Goal: Check status: Check status

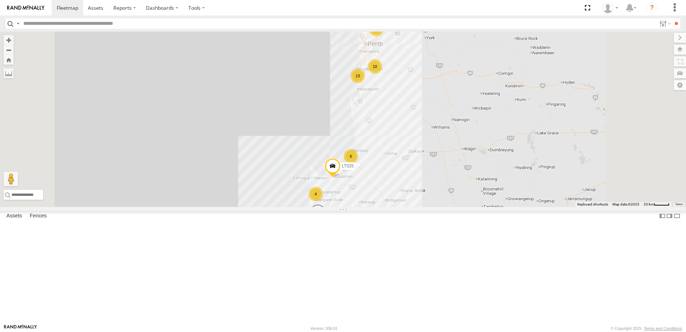
drag, startPoint x: 123, startPoint y: 51, endPoint x: 139, endPoint y: 55, distance: 15.8
click at [0, 0] on span at bounding box center [0, 0] width 0 height 0
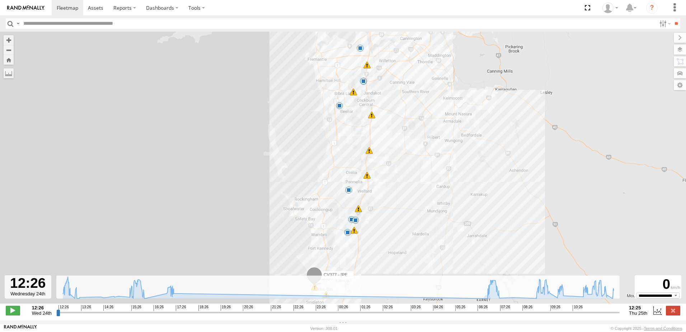
click at [557, 315] on input "range" at bounding box center [337, 312] width 563 height 7
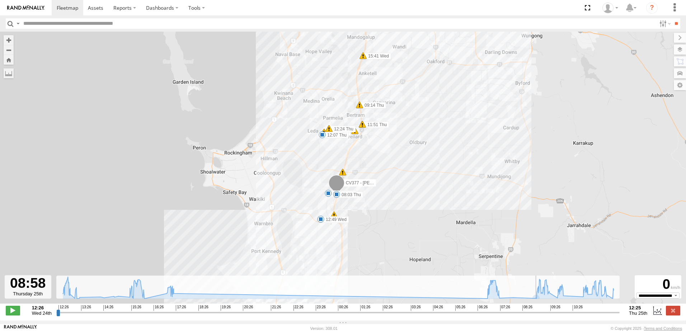
drag, startPoint x: 556, startPoint y: 316, endPoint x: 537, endPoint y: 315, distance: 19.0
click at [537, 315] on input "range" at bounding box center [337, 312] width 563 height 7
click at [16, 315] on span at bounding box center [13, 309] width 14 height 9
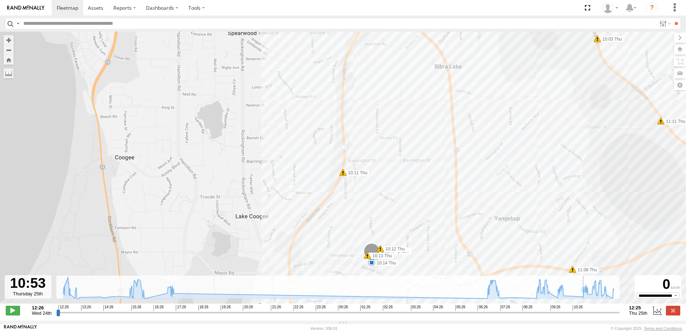
click at [581, 315] on input "range" at bounding box center [337, 312] width 563 height 7
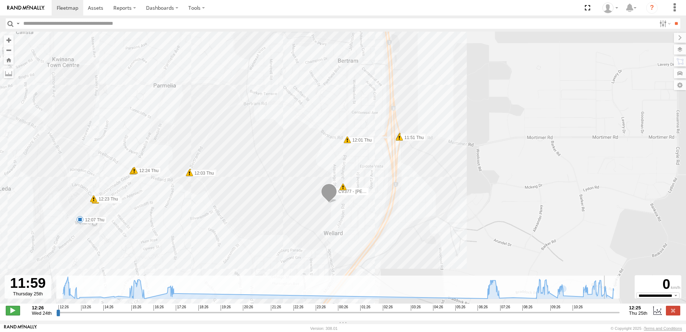
click at [17, 312] on span at bounding box center [13, 309] width 14 height 9
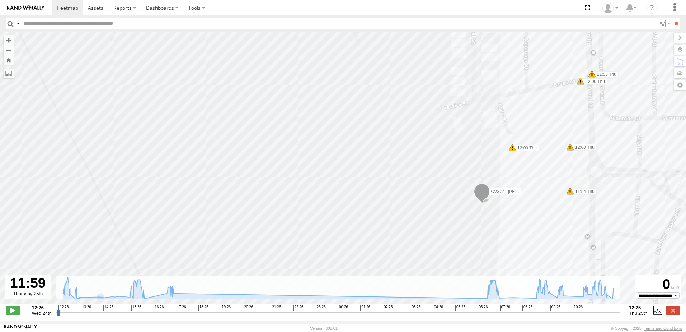
click at [306, 197] on div "CV377 - [PERSON_NAME] 12:49 Wed 14:17 Wed 08:03 Thu 12:07 Thu 16:02 Wed 17:20 W…" at bounding box center [343, 171] width 686 height 279
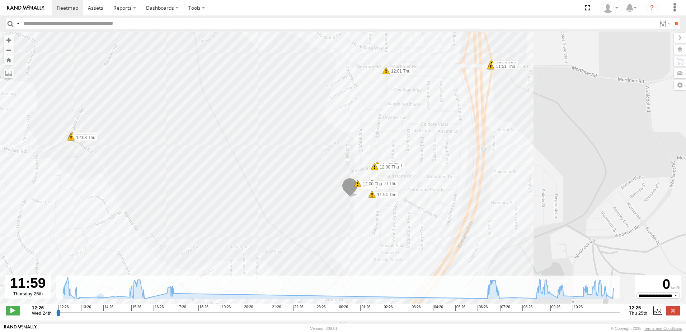
click at [293, 72] on div "CV377 - [PERSON_NAME] 12:49 Wed 14:17 Wed 08:03 Thu 12:07 Thu 16:02 Wed 17:20 W…" at bounding box center [343, 171] width 686 height 279
click at [310, 146] on div "CV377 - [PERSON_NAME] 12:49 Wed 14:17 Wed 08:03 Thu 12:07 Thu 16:02 Wed 17:20 W…" at bounding box center [343, 171] width 686 height 279
click at [13, 315] on span at bounding box center [13, 309] width 14 height 9
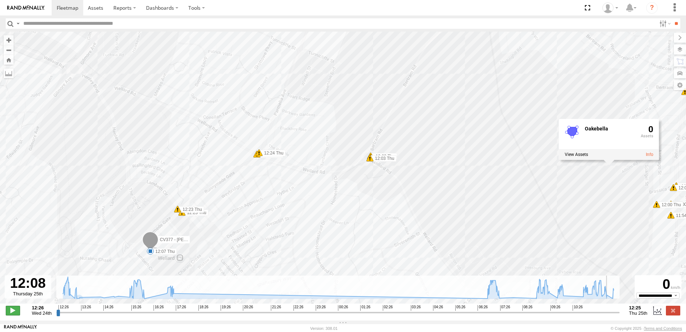
click at [11, 312] on span at bounding box center [13, 309] width 14 height 9
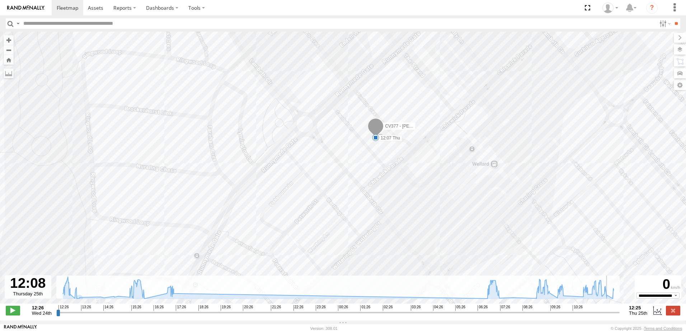
drag, startPoint x: 103, startPoint y: 230, endPoint x: 173, endPoint y: 103, distance: 144.9
click at [173, 103] on div "CV377 - [PERSON_NAME] 12:49 Wed 14:17 Wed 08:03 Thu 12:07 Thu 16:02 Wed 17:20 W…" at bounding box center [343, 171] width 686 height 279
click at [11, 313] on span at bounding box center [13, 309] width 14 height 9
click at [10, 313] on span at bounding box center [13, 309] width 14 height 9
click at [678, 49] on label at bounding box center [673, 50] width 26 height 10
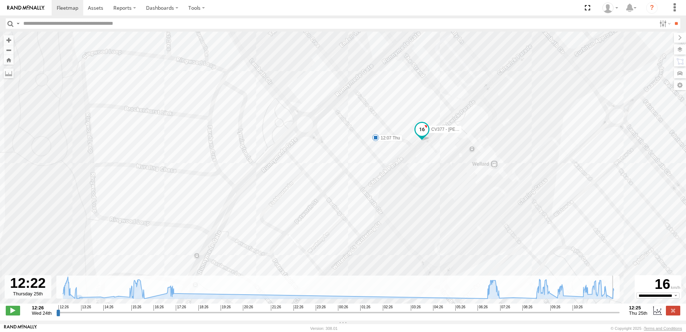
click at [0, 0] on span "Basemaps" at bounding box center [0, 0] width 0 height 0
click at [0, 0] on span "Satellite + Roadmap" at bounding box center [0, 0] width 0 height 0
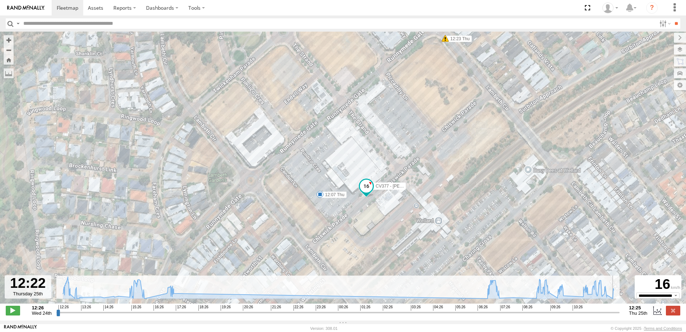
drag, startPoint x: 343, startPoint y: 97, endPoint x: 285, endPoint y: 157, distance: 83.8
click at [285, 157] on div "CV377 - [PERSON_NAME] 12:49 Wed 14:17 Wed 08:03 Thu 12:07 Thu 16:02 Wed 17:20 W…" at bounding box center [343, 171] width 686 height 279
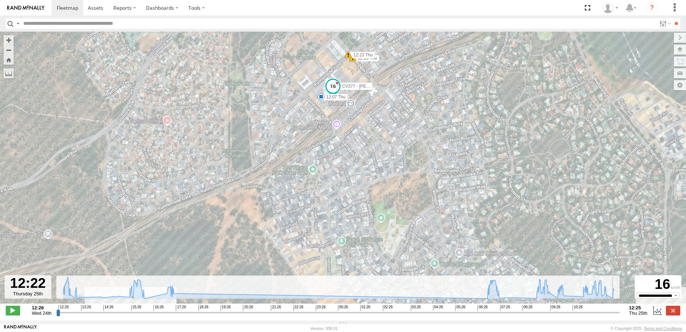
drag, startPoint x: 329, startPoint y: 242, endPoint x: 341, endPoint y: 174, distance: 68.7
click at [341, 174] on div "CV377 - [PERSON_NAME] 12:49 Wed 14:17 Wed 08:03 Thu 12:07 Thu 16:02 Wed 17:20 W…" at bounding box center [343, 171] width 686 height 279
click at [320, 269] on div "CV377 - [PERSON_NAME] 12:49 Wed 14:17 Wed 08:03 Thu 12:07 Thu 16:02 Wed 17:20 W…" at bounding box center [343, 171] width 686 height 279
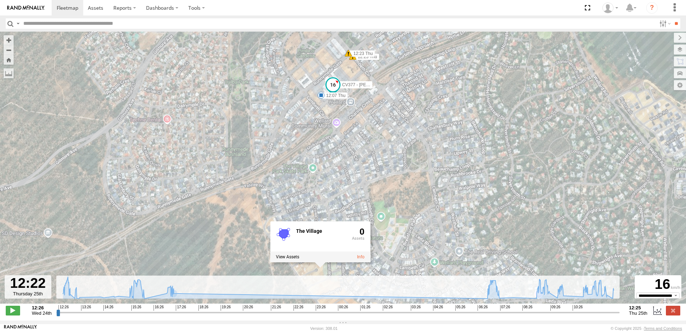
click at [384, 172] on div "CV377 - [PERSON_NAME] 12:49 Wed 14:17 Wed 08:03 Thu 12:07 Thu 16:02 Wed 17:20 W…" at bounding box center [343, 171] width 686 height 279
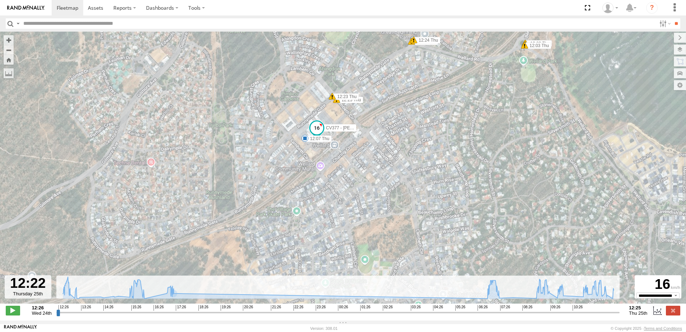
drag, startPoint x: 290, startPoint y: 111, endPoint x: 273, endPoint y: 154, distance: 46.7
click at [273, 154] on div "CV377 - [PERSON_NAME] 12:49 Wed 14:17 Wed 08:03 Thu 12:07 Thu 16:02 Wed 17:20 W…" at bounding box center [343, 171] width 686 height 279
click at [12, 315] on span at bounding box center [13, 309] width 14 height 9
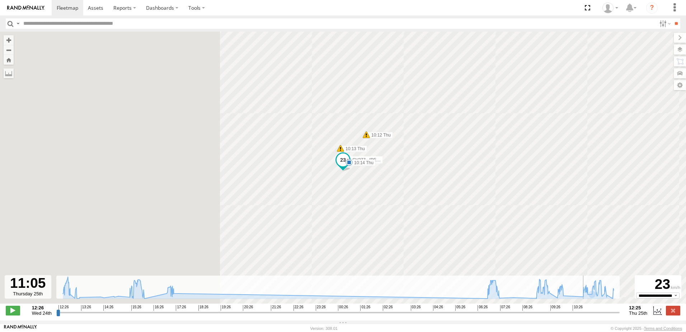
click at [586, 314] on input "range" at bounding box center [337, 312] width 563 height 7
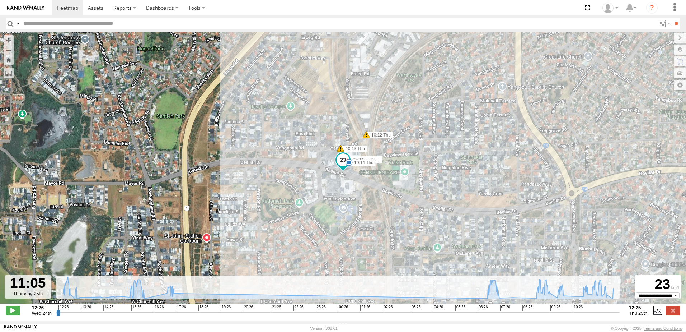
click at [14, 314] on span at bounding box center [13, 309] width 14 height 9
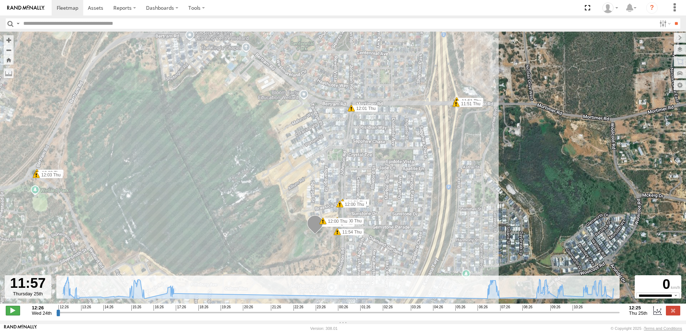
click at [16, 312] on span at bounding box center [13, 309] width 14 height 9
click at [13, 312] on span at bounding box center [13, 309] width 14 height 9
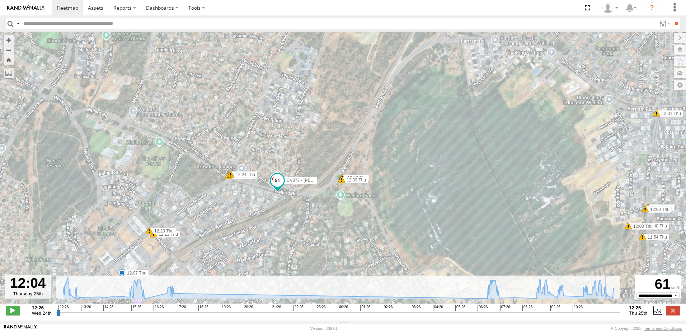
type input "**********"
click at [9, 314] on span at bounding box center [13, 309] width 14 height 9
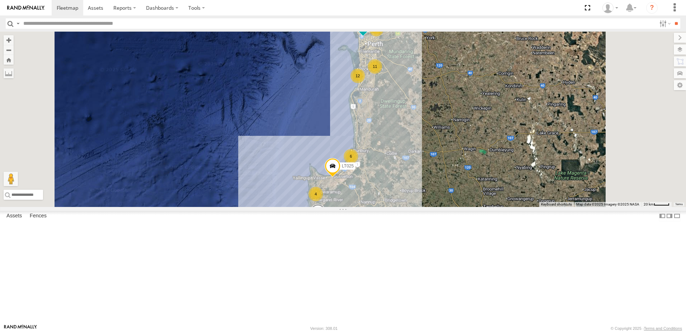
click at [0, 0] on span at bounding box center [0, 0] width 0 height 0
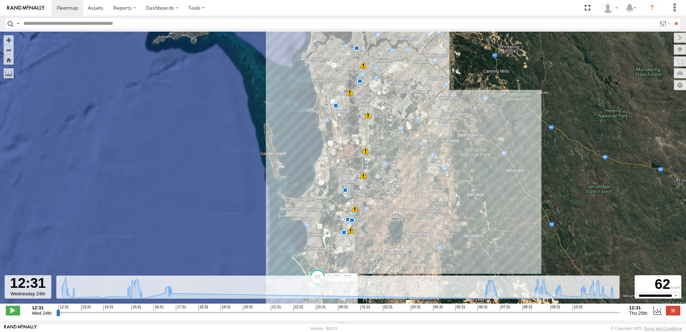
click at [613, 314] on input "range" at bounding box center [337, 312] width 563 height 7
click at [14, 315] on span at bounding box center [13, 309] width 14 height 9
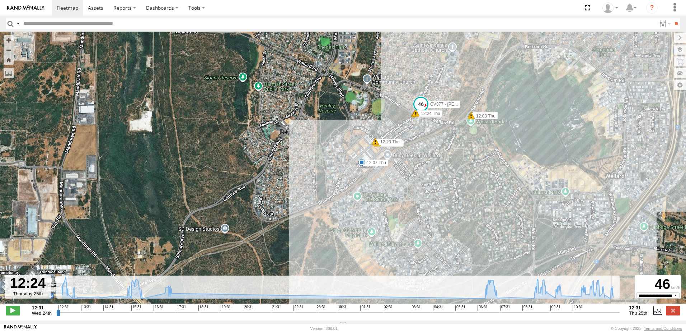
drag, startPoint x: 385, startPoint y: 122, endPoint x: 277, endPoint y: 185, distance: 125.3
click at [277, 185] on div "CV377 - Joel Mcsherry 12:49 Wed 14:17 Wed 08:03 Thu 12:07 Thu 16:02 Wed 17:20 W…" at bounding box center [343, 171] width 686 height 279
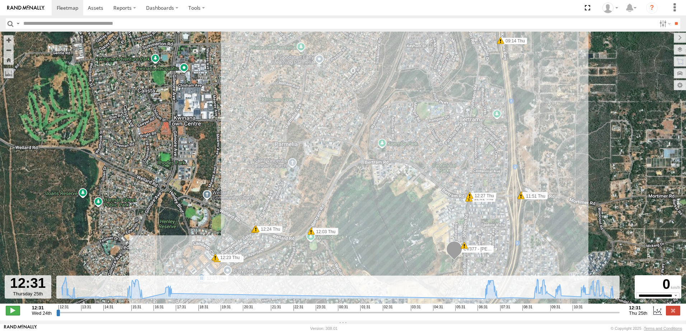
click at [11, 315] on span at bounding box center [13, 309] width 14 height 9
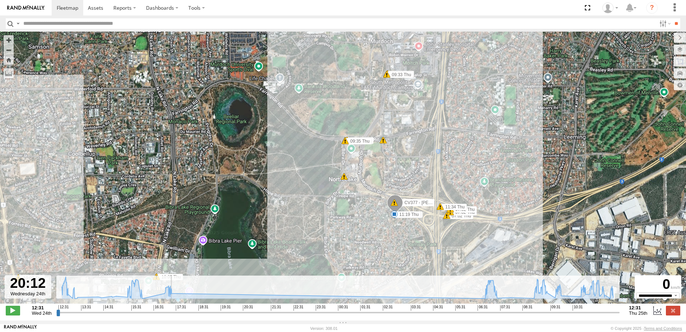
click at [444, 110] on div "CV377 - Joel Mcsherry 12:49 Wed 14:17 Wed 08:03 Thu 12:07 Thu 16:02 Wed 17:20 W…" at bounding box center [343, 171] width 686 height 279
type input "**********"
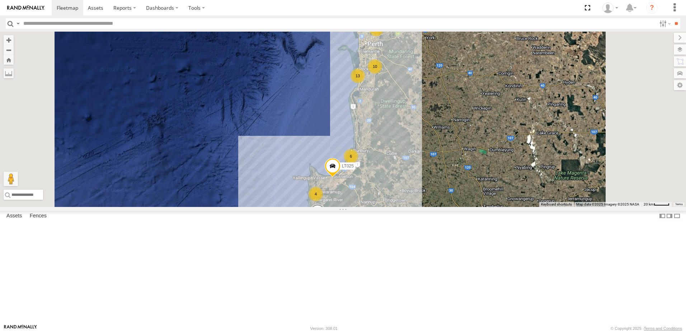
scroll to position [108, 0]
click at [0, 0] on span at bounding box center [0, 0] width 0 height 0
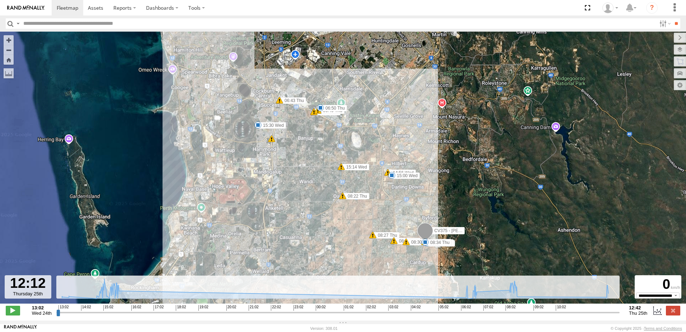
click at [606, 315] on input "range" at bounding box center [337, 312] width 563 height 7
click at [12, 312] on span at bounding box center [13, 309] width 14 height 9
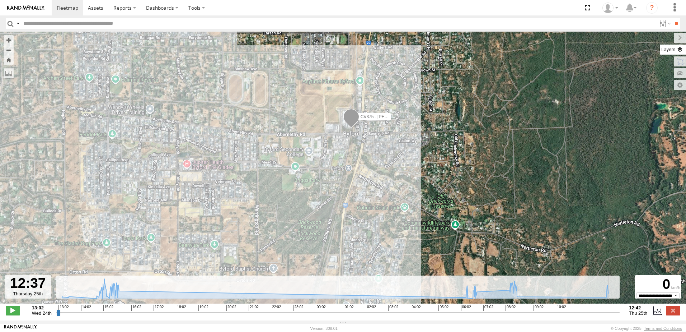
click at [678, 50] on label at bounding box center [673, 50] width 26 height 10
click at [0, 0] on span "Overlays" at bounding box center [0, 0] width 0 height 0
type input "**********"
click at [0, 0] on span "Overlays" at bounding box center [0, 0] width 0 height 0
click at [0, 0] on span "Basemaps" at bounding box center [0, 0] width 0 height 0
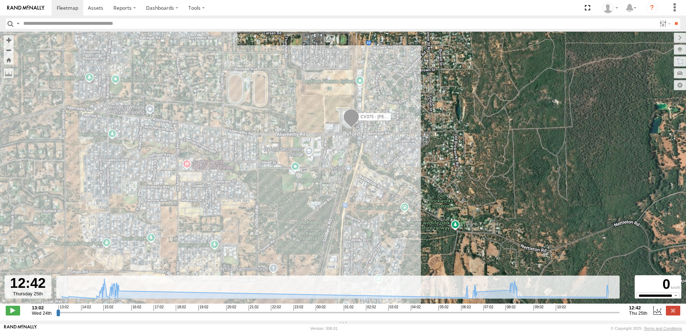
click at [0, 0] on span "Roadmap" at bounding box center [0, 0] width 0 height 0
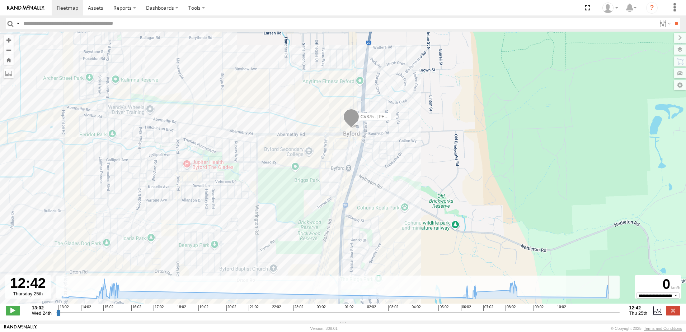
click at [0, 0] on div "Basemaps Roadmap Terrain Satellite Satellite + Roadmap" at bounding box center [0, 0] width 0 height 0
